Goal: Information Seeking & Learning: Learn about a topic

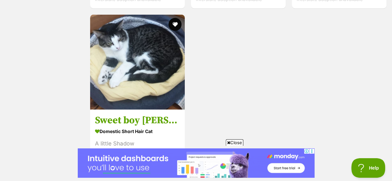
scroll to position [3704, 0]
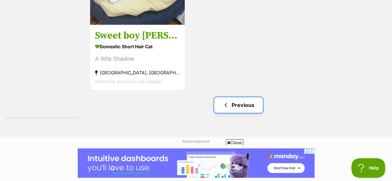
click at [230, 97] on link "Previous" at bounding box center [238, 105] width 49 height 16
